Goal: Task Accomplishment & Management: Manage account settings

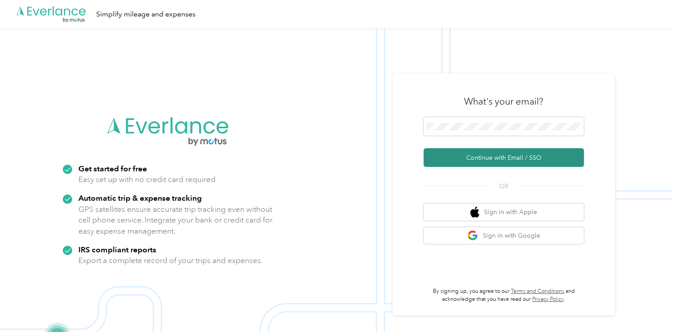
click at [477, 157] on button "Continue with Email / SSO" at bounding box center [503, 157] width 160 height 19
click at [484, 158] on button "Continue with Email / SSO" at bounding box center [503, 157] width 160 height 19
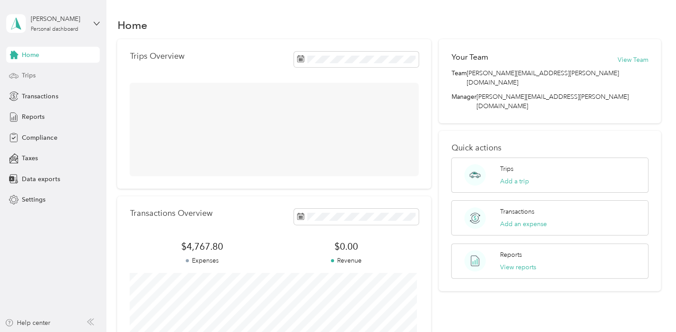
click at [30, 74] on span "Trips" at bounding box center [29, 75] width 14 height 9
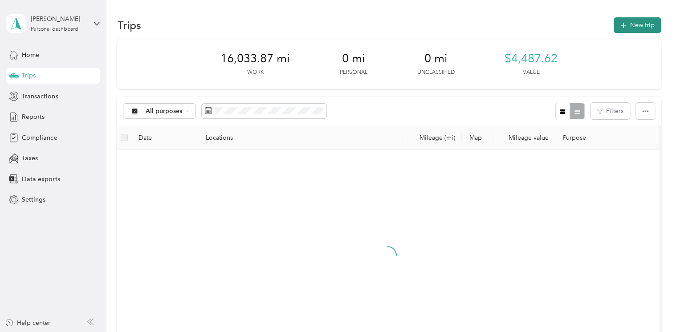
click at [626, 24] on button "New trip" at bounding box center [636, 25] width 47 height 16
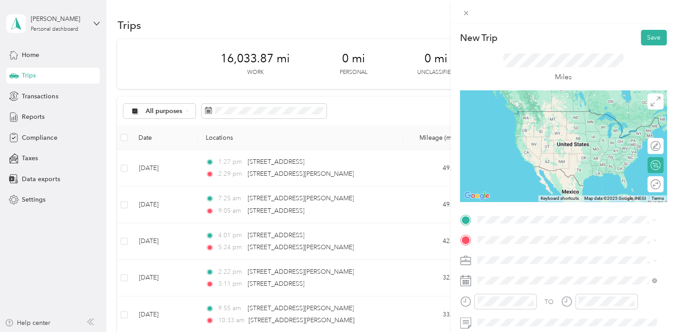
click at [536, 115] on span "[STREET_ADDRESS][PERSON_NAME][US_STATE]" at bounding box center [563, 111] width 138 height 8
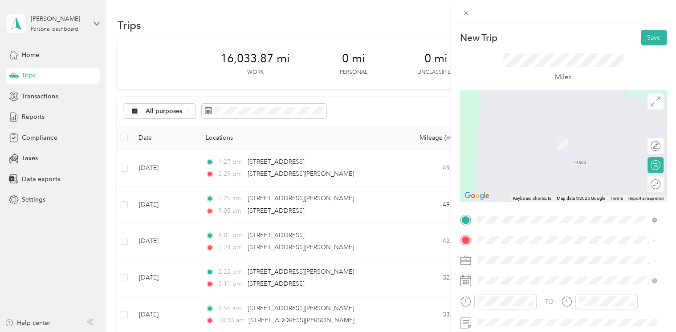
click at [528, 135] on span "[STREET_ADDRESS][PERSON_NAME][US_STATE]" at bounding box center [563, 131] width 138 height 8
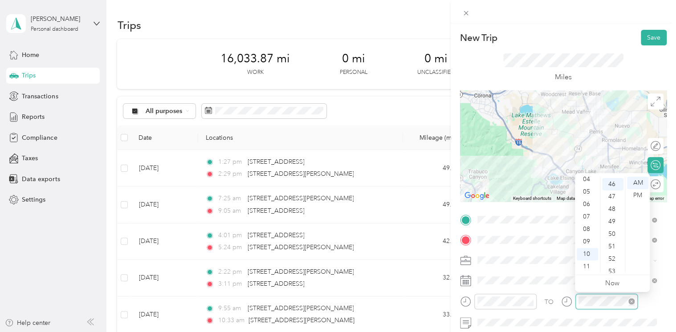
scroll to position [573, 0]
click at [557, 305] on div "TO" at bounding box center [563, 305] width 207 height 22
click at [587, 229] on div "08" at bounding box center [586, 229] width 21 height 12
click at [610, 197] on div "01" at bounding box center [612, 195] width 21 height 12
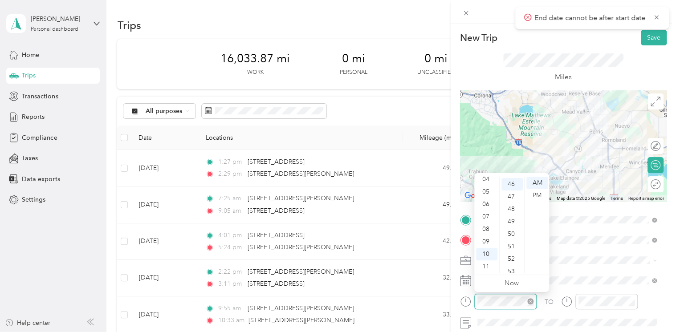
scroll to position [573, 0]
click at [460, 302] on div at bounding box center [498, 302] width 77 height 16
click at [490, 218] on div "07" at bounding box center [486, 217] width 21 height 12
click at [513, 191] on div "36" at bounding box center [511, 192] width 21 height 12
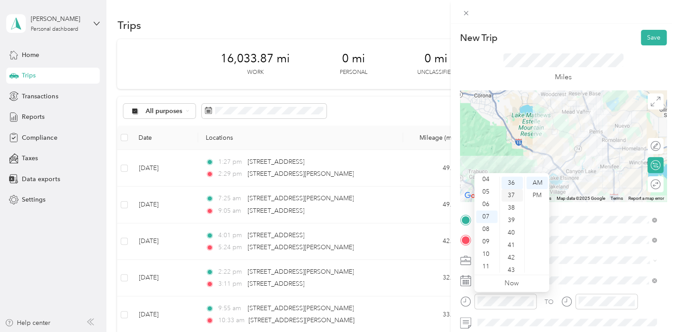
scroll to position [449, 0]
click at [534, 179] on div "AM" at bounding box center [536, 183] width 21 height 12
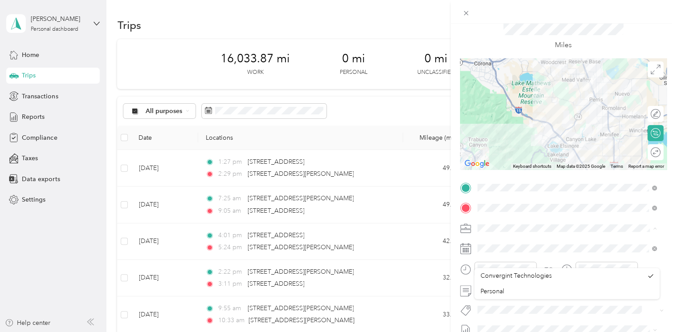
scroll to position [0, 0]
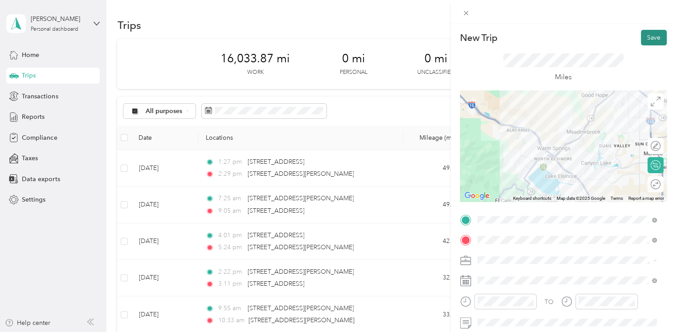
click at [643, 39] on button "Save" at bounding box center [654, 38] width 26 height 16
